Goal: Task Accomplishment & Management: Use online tool/utility

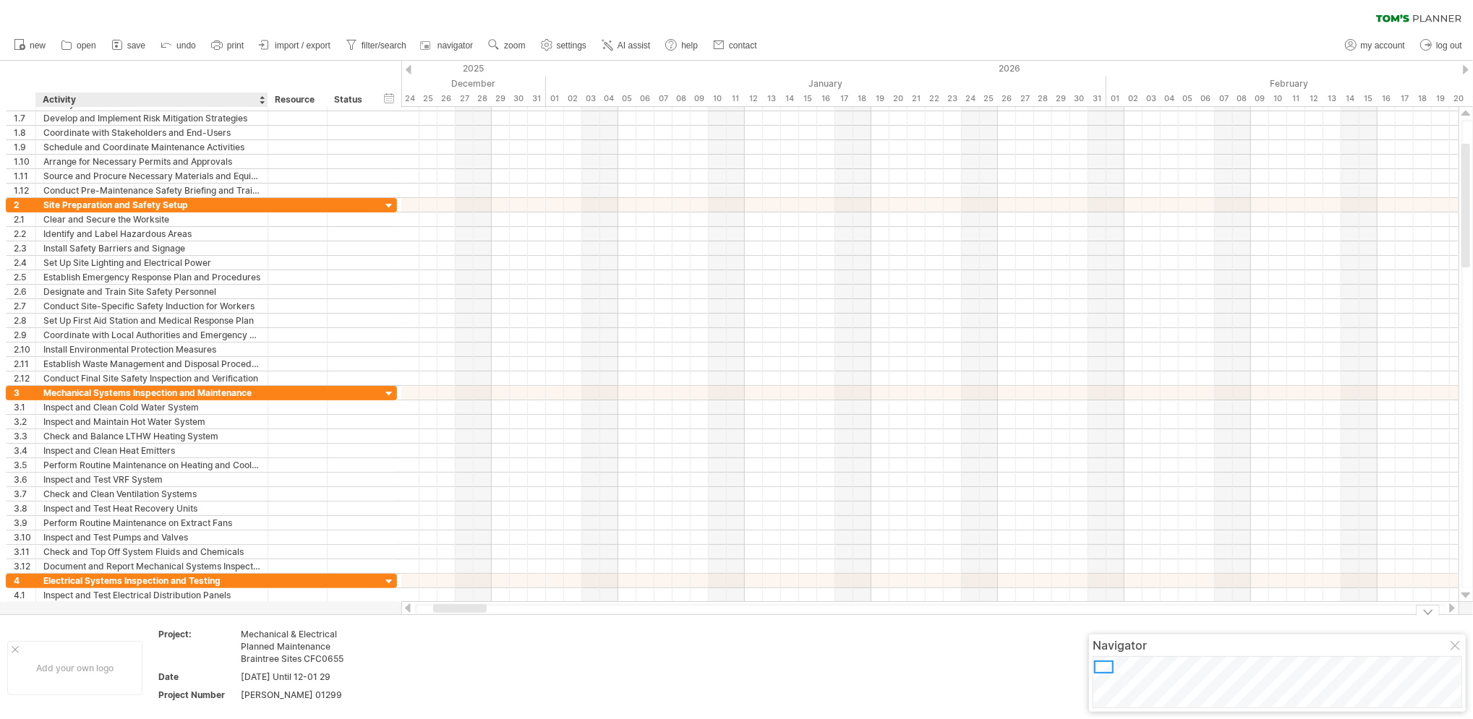
click at [217, 719] on html "progress(100%) Trying to reach [DOMAIN_NAME] Connected again... 0% clear filter…" at bounding box center [736, 361] width 1473 height 722
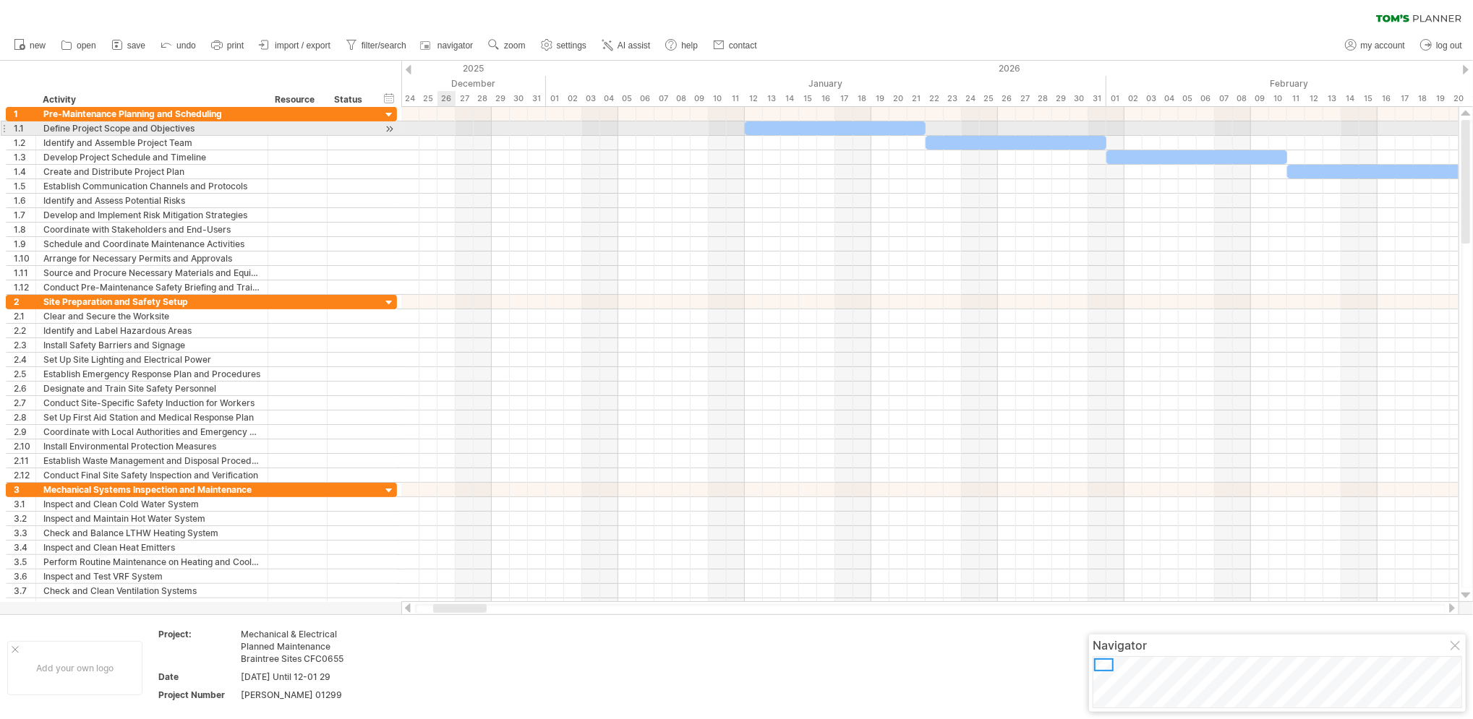
click at [445, 129] on div at bounding box center [929, 128] width 1057 height 14
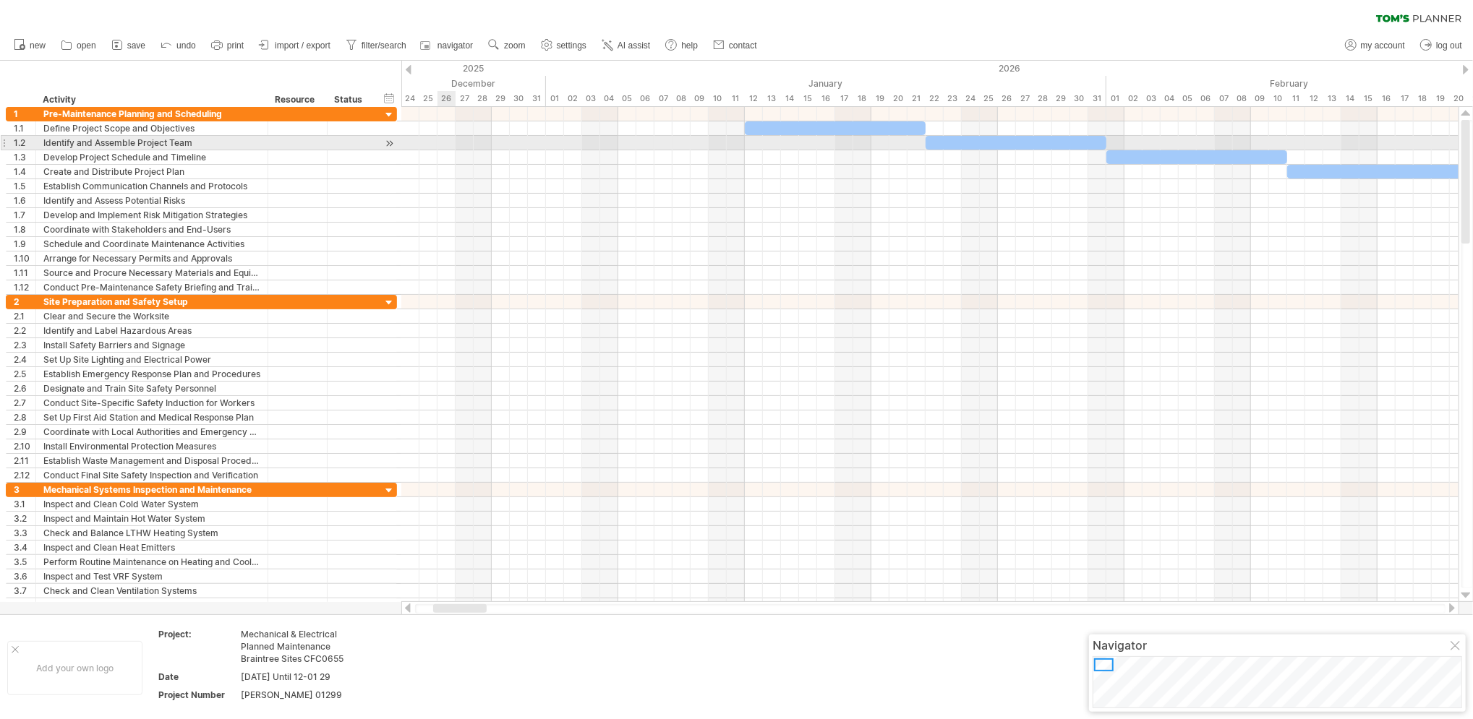
click at [448, 150] on div at bounding box center [929, 157] width 1057 height 14
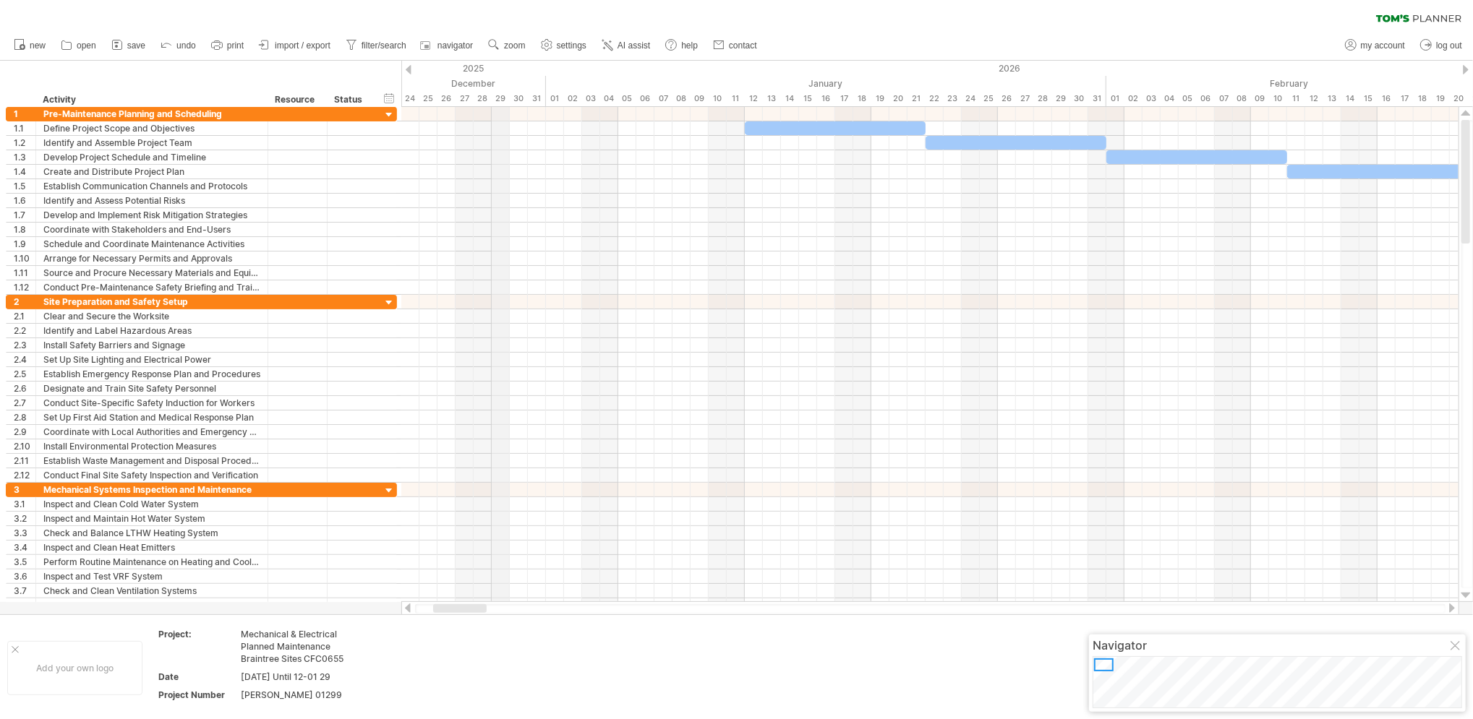
click at [500, 103] on div "29" at bounding box center [501, 98] width 18 height 15
click at [500, 97] on div "29" at bounding box center [501, 98] width 18 height 15
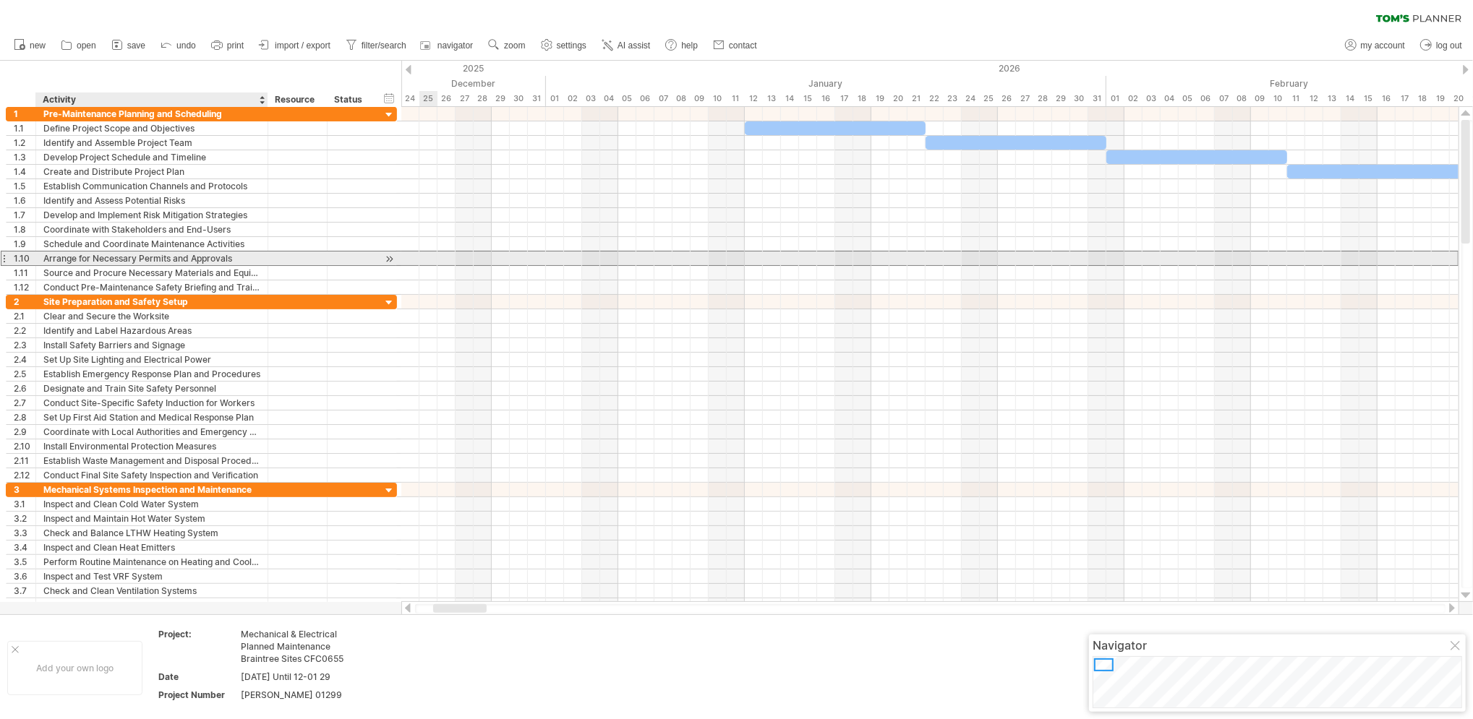
click at [260, 260] on div "Arrange for Necessary Permits and Approvals" at bounding box center [151, 259] width 217 height 14
click at [295, 256] on div at bounding box center [298, 259] width 44 height 14
click at [356, 263] on div at bounding box center [351, 259] width 32 height 14
click at [449, 262] on div at bounding box center [929, 258] width 1057 height 15
click at [449, 262] on div at bounding box center [929, 259] width 1057 height 14
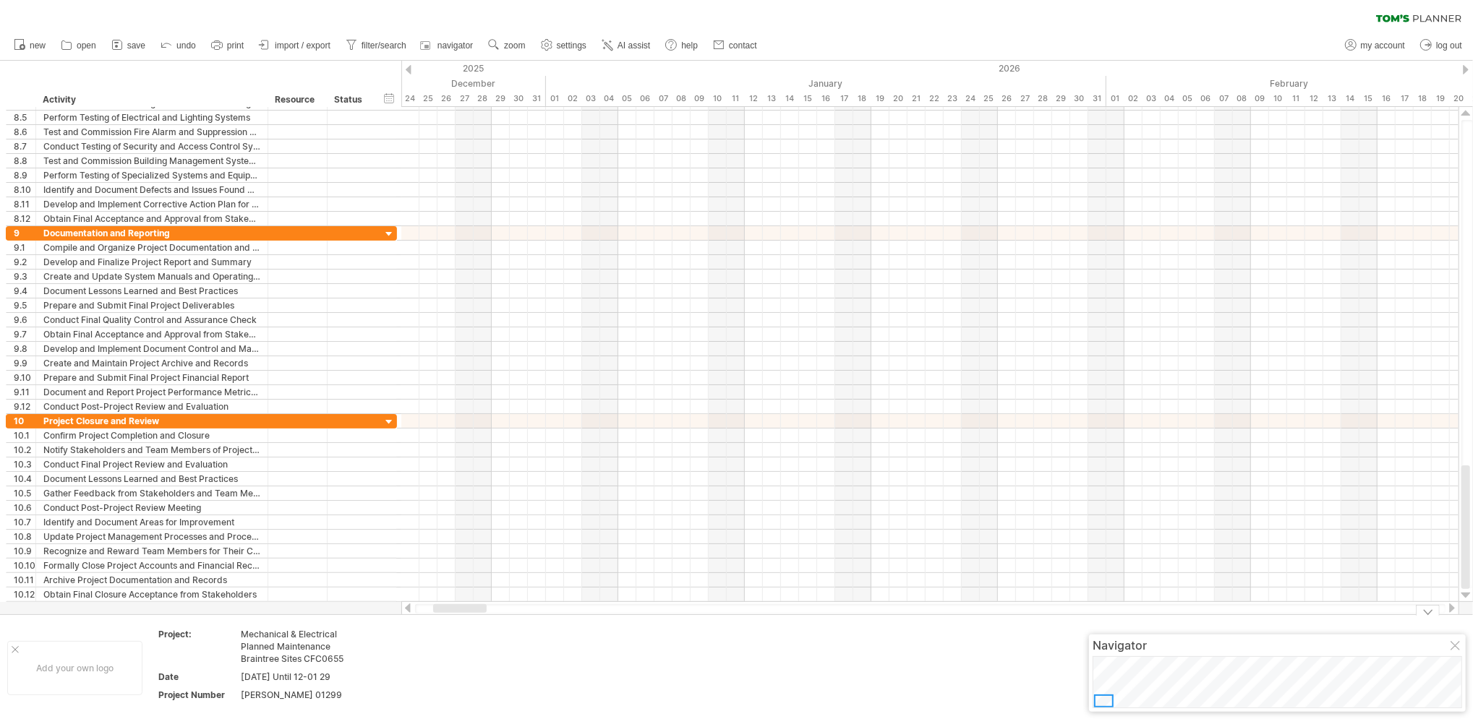
drag, startPoint x: 563, startPoint y: 681, endPoint x: 592, endPoint y: 637, distance: 52.4
click at [593, 633] on td at bounding box center [544, 668] width 114 height 80
